Goal: Task Accomplishment & Management: Manage account settings

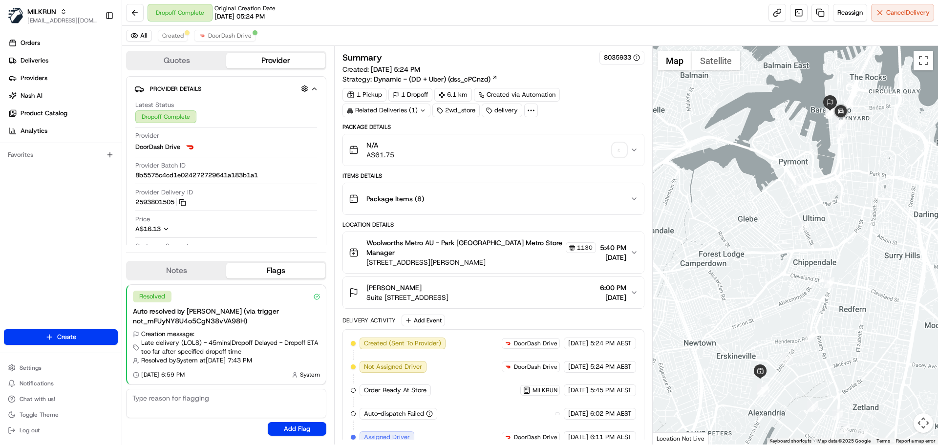
click at [317, 18] on div "Dropoff Complete Original Creation Date [DATE] 05:24 PM Reassign Cancel Delivery" at bounding box center [529, 13] width 815 height 26
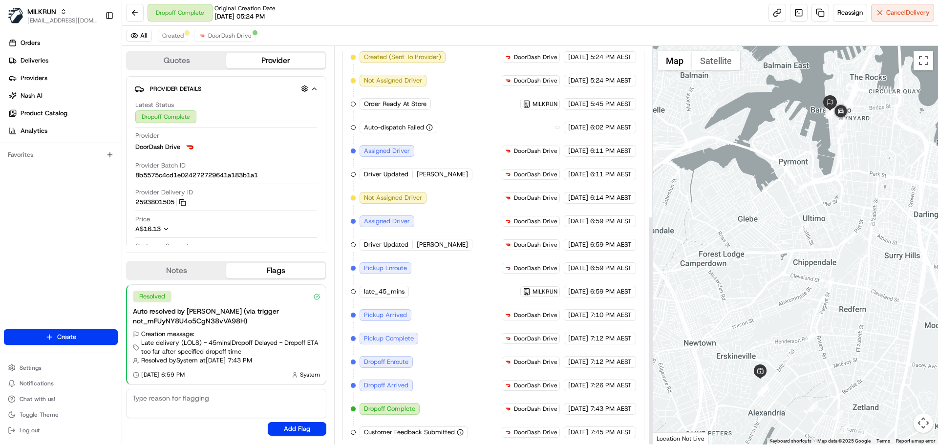
scroll to position [293, 0]
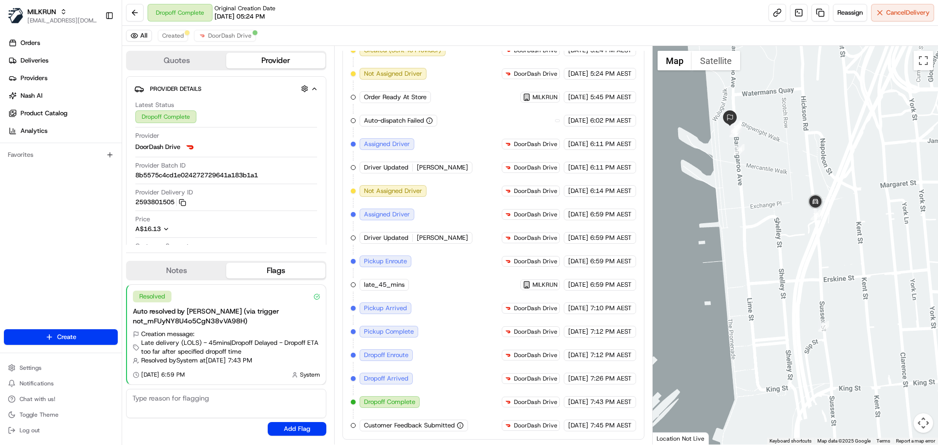
drag, startPoint x: 783, startPoint y: 137, endPoint x: 790, endPoint y: 131, distance: 9.3
click at [790, 131] on div at bounding box center [795, 245] width 286 height 398
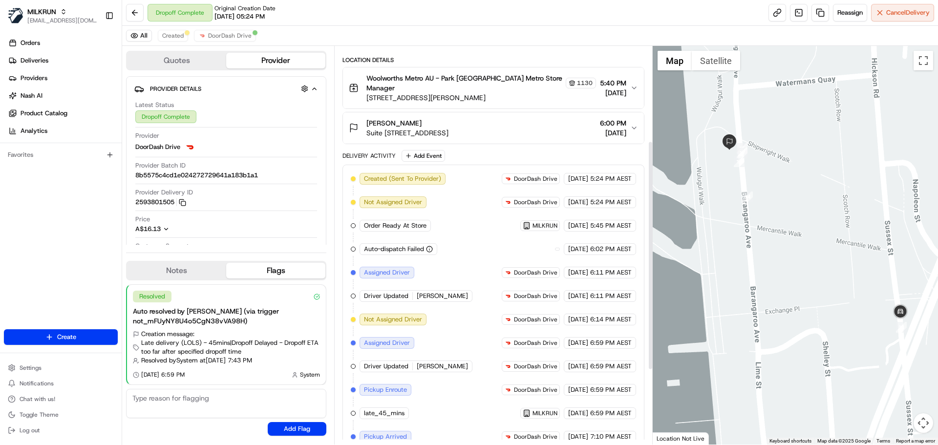
scroll to position [164, 0]
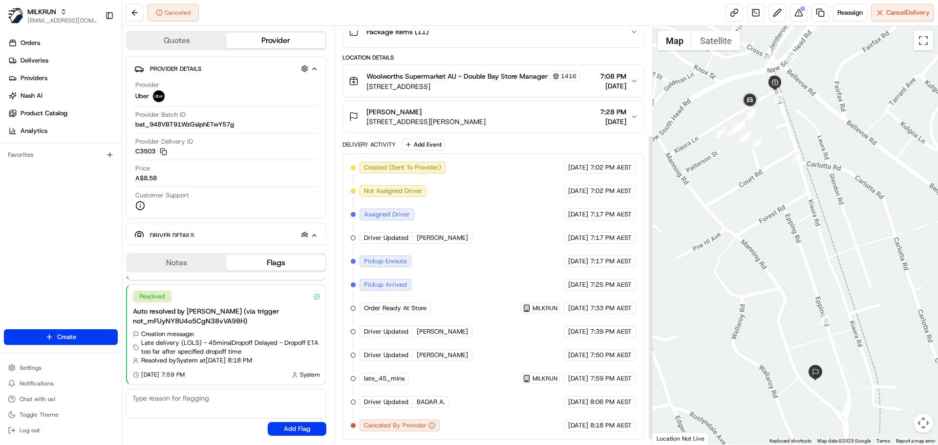
scroll to position [148, 0]
click at [36, 63] on span "Deliveries" at bounding box center [35, 60] width 28 height 9
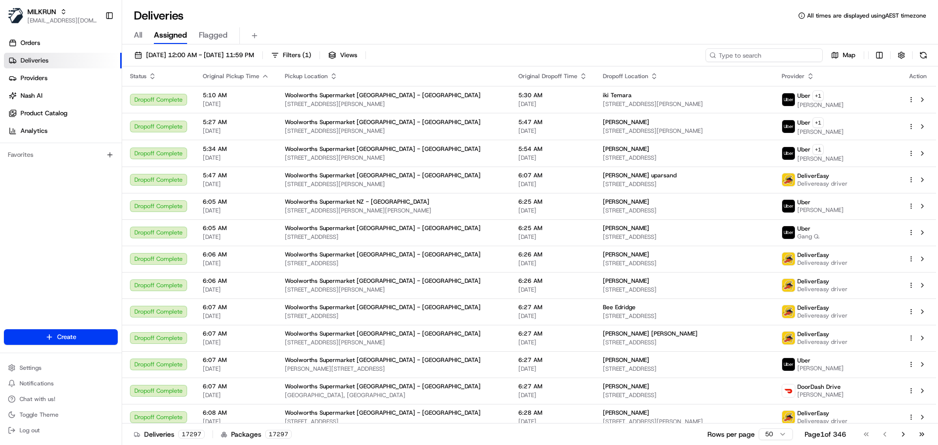
click at [771, 53] on input at bounding box center [763, 55] width 117 height 14
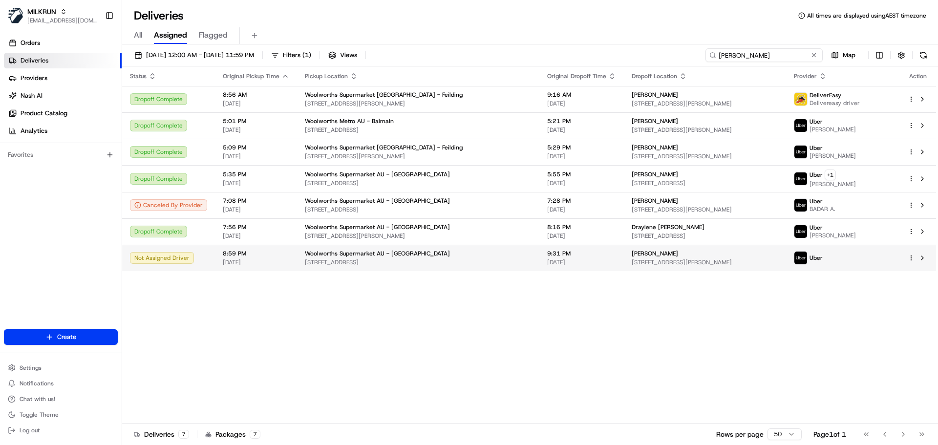
type input "beattie"
click at [452, 256] on div "Woolworths Supermarket AU - Double Bay" at bounding box center [418, 254] width 227 height 8
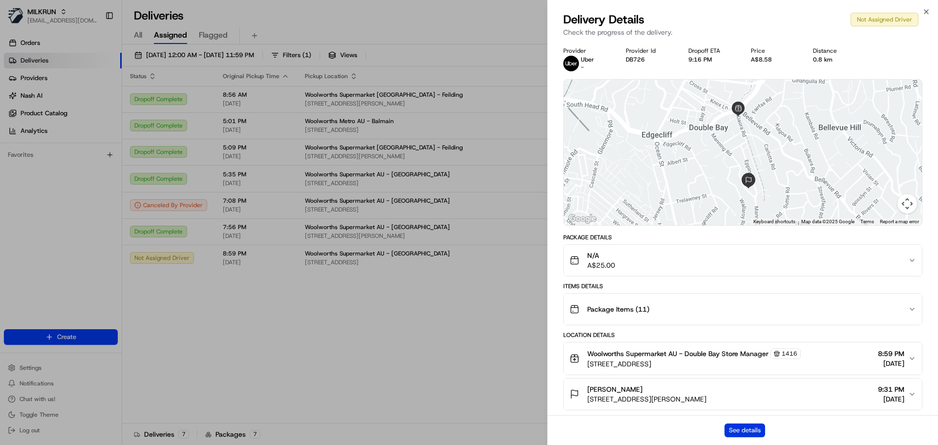
click at [757, 429] on button "See details" at bounding box center [744, 430] width 41 height 14
click at [746, 431] on button "See details" at bounding box center [744, 430] width 41 height 14
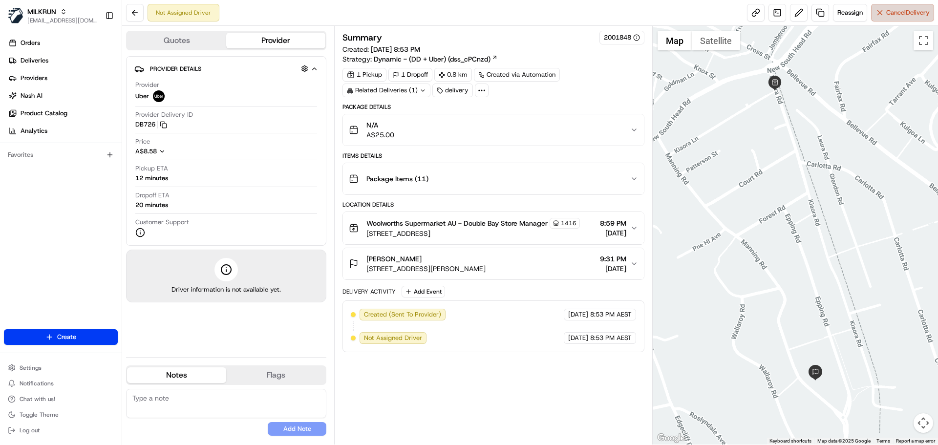
click at [904, 16] on span "Cancel Delivery" at bounding box center [907, 12] width 43 height 9
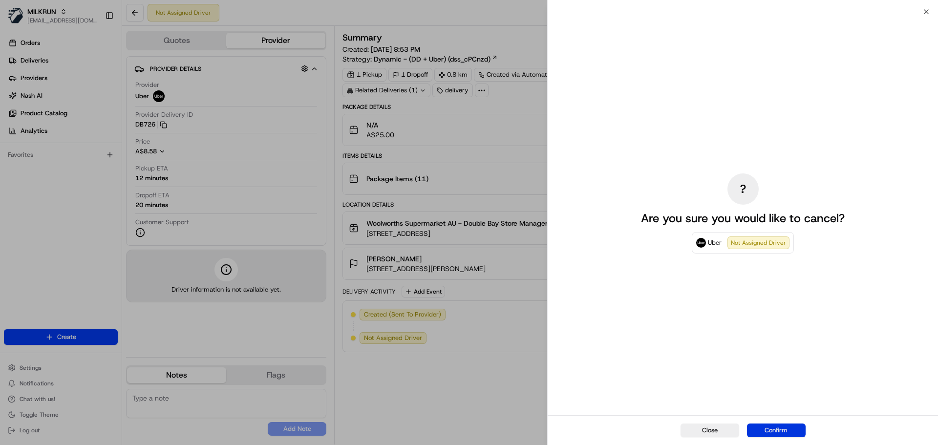
click at [769, 433] on button "Confirm" at bounding box center [776, 430] width 59 height 14
